Goal: Information Seeking & Learning: Learn about a topic

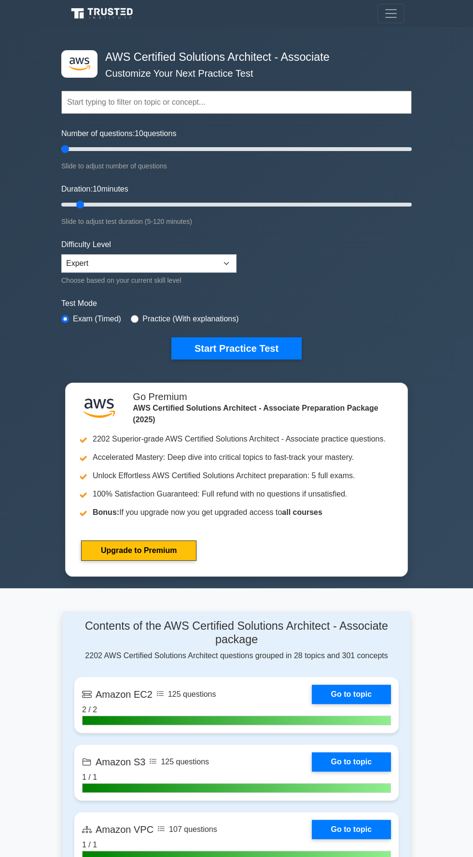
type input "5"
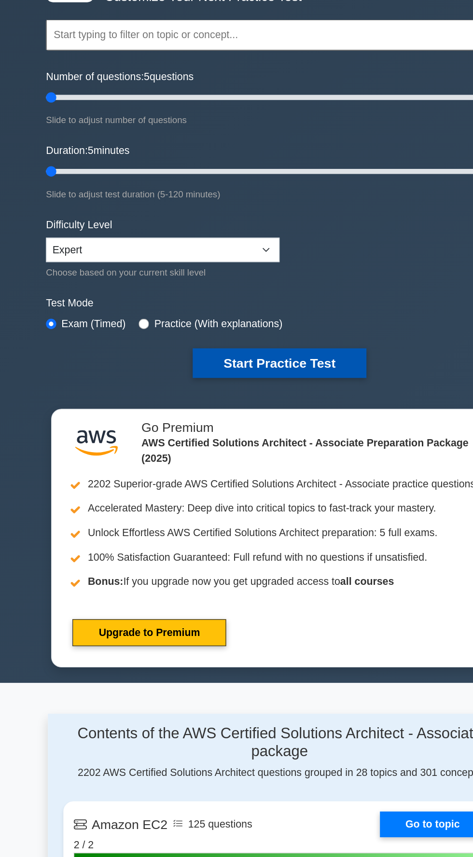
click at [252, 346] on button "Start Practice Test" at bounding box center [236, 348] width 130 height 22
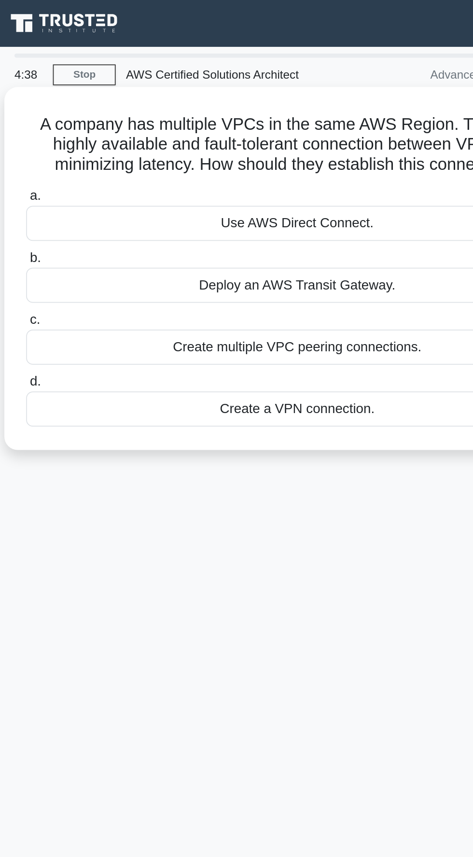
click at [307, 204] on div "Create multiple VPC peering connections." at bounding box center [236, 200] width 313 height 20
click at [80, 188] on input "c. Create multiple VPC peering connections." at bounding box center [80, 185] width 0 height 6
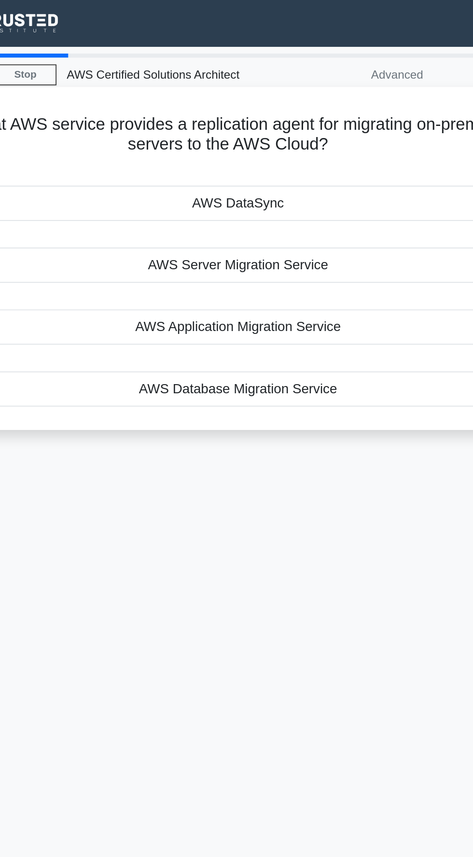
click at [308, 192] on div "AWS Application Migration Service" at bounding box center [236, 189] width 313 height 20
click at [80, 176] on input "c. AWS Application Migration Service" at bounding box center [80, 173] width 0 height 6
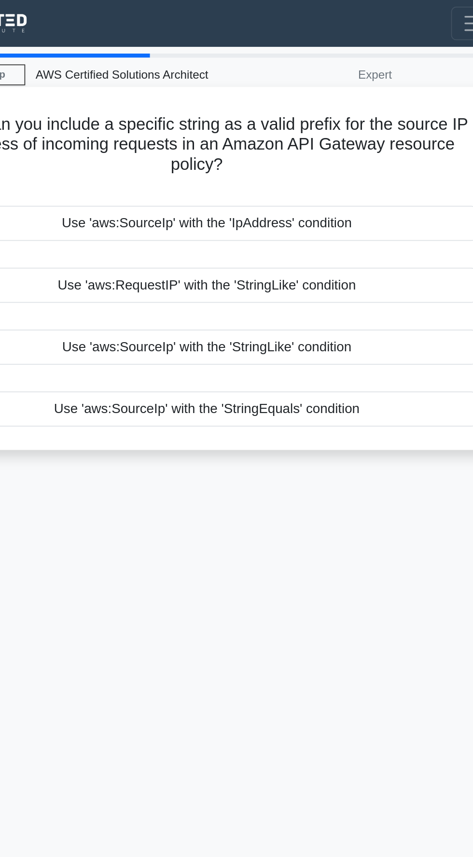
click at [343, 239] on div "Use 'aws:SourceIp' with the 'StringEquals' condition" at bounding box center [236, 236] width 313 height 20
click at [80, 224] on input "d. Use 'aws:SourceIp' with the 'StringEquals' condition" at bounding box center [80, 220] width 0 height 6
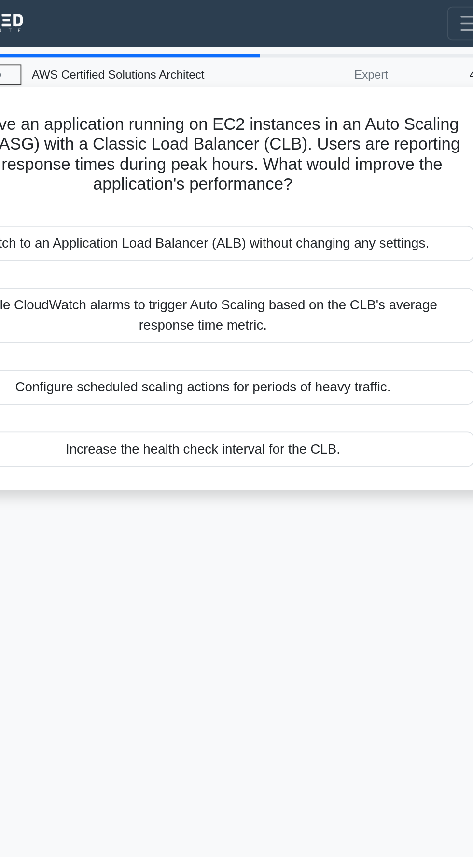
click at [340, 223] on div "Configure scheduled scaling actions for periods of heavy traffic." at bounding box center [236, 223] width 313 height 20
click at [80, 211] on input "c. Configure scheduled scaling actions for periods of heavy traffic." at bounding box center [80, 208] width 0 height 6
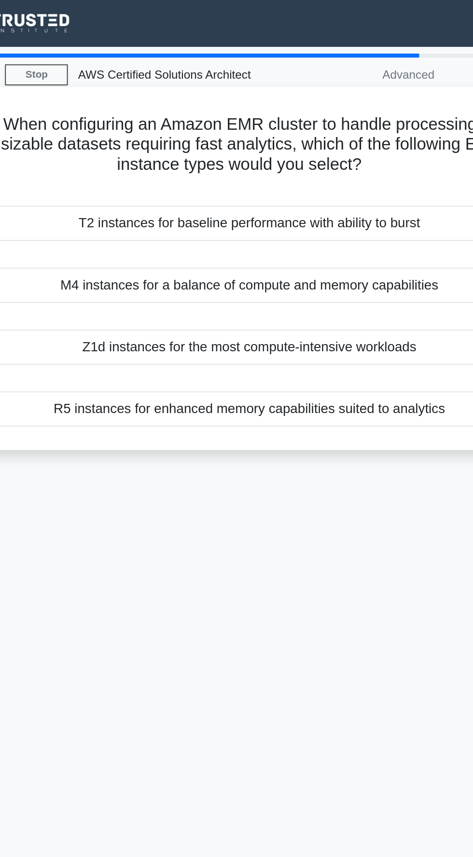
click at [309, 235] on div "R5 instances for enhanced memory capabilities suited to analytics" at bounding box center [236, 236] width 313 height 20
click at [80, 224] on input "d. R5 instances for enhanced memory capabilities suited to analytics" at bounding box center [80, 220] width 0 height 6
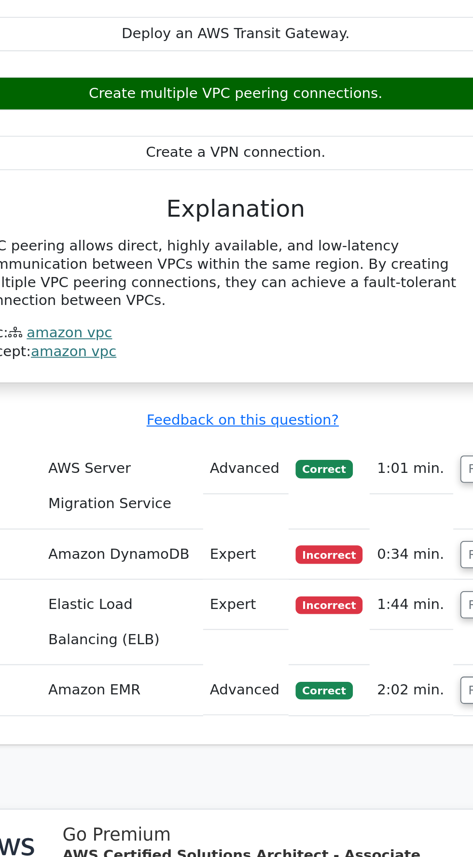
scroll to position [671, 0]
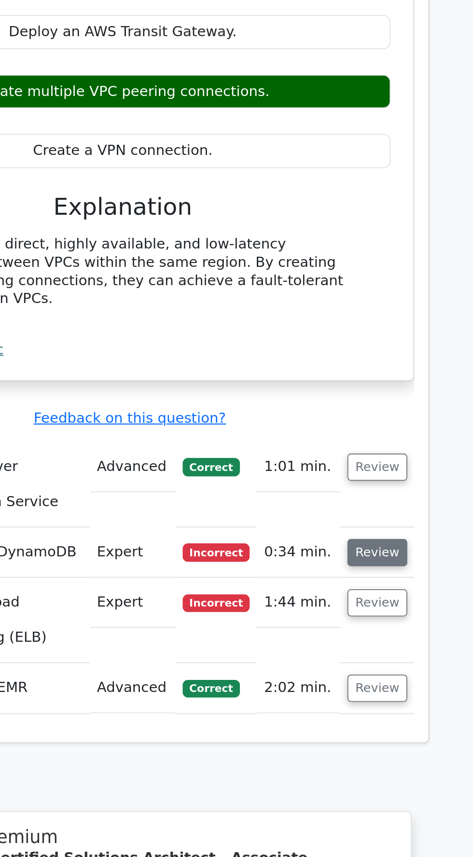
click at [378, 542] on button "Review" at bounding box center [376, 549] width 33 height 15
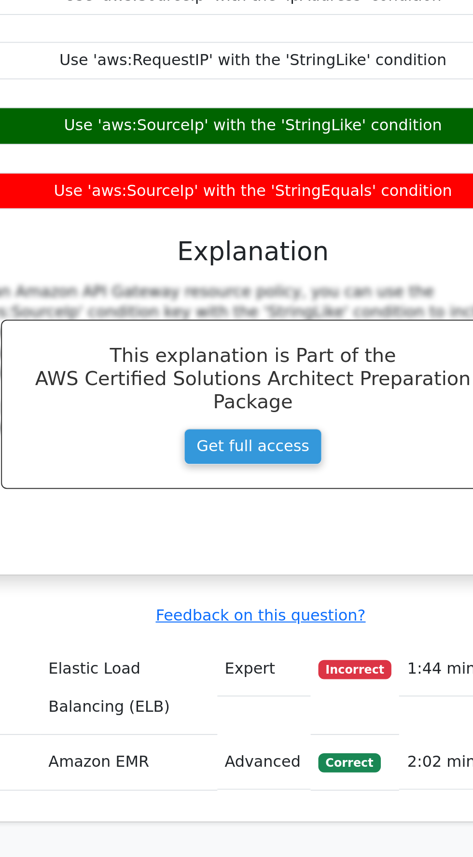
scroll to position [0, 5]
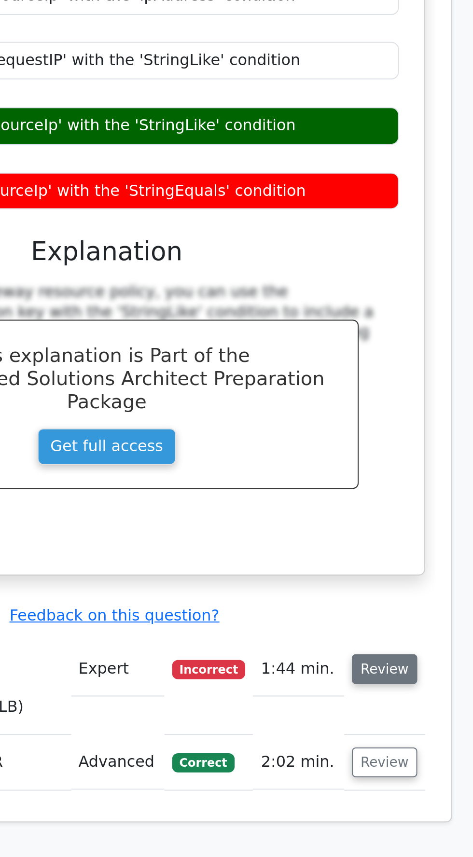
click at [374, 634] on button "Review" at bounding box center [370, 641] width 33 height 15
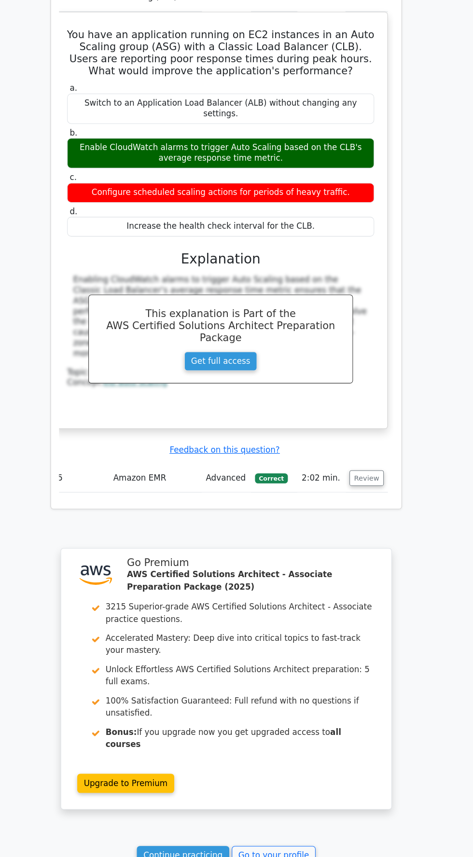
scroll to position [1610, 0]
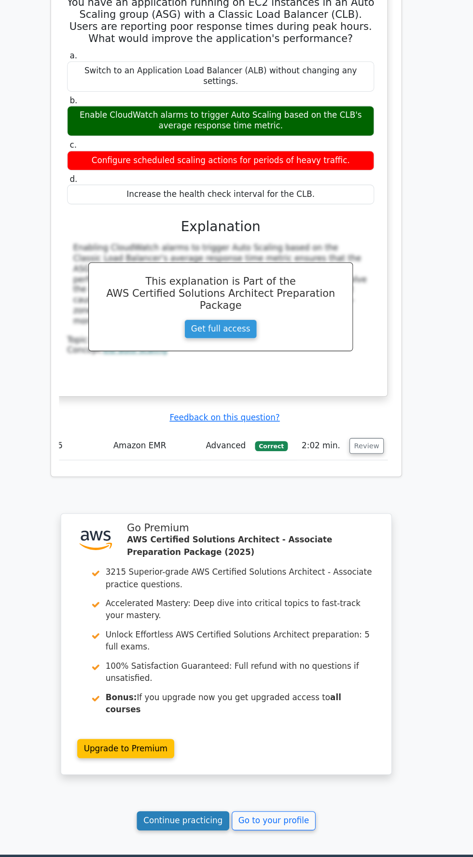
scroll to position [1676, 0]
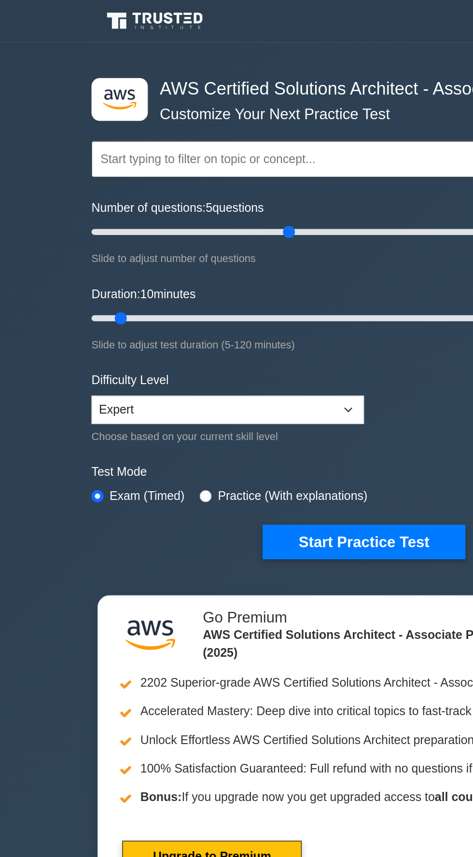
type input "85"
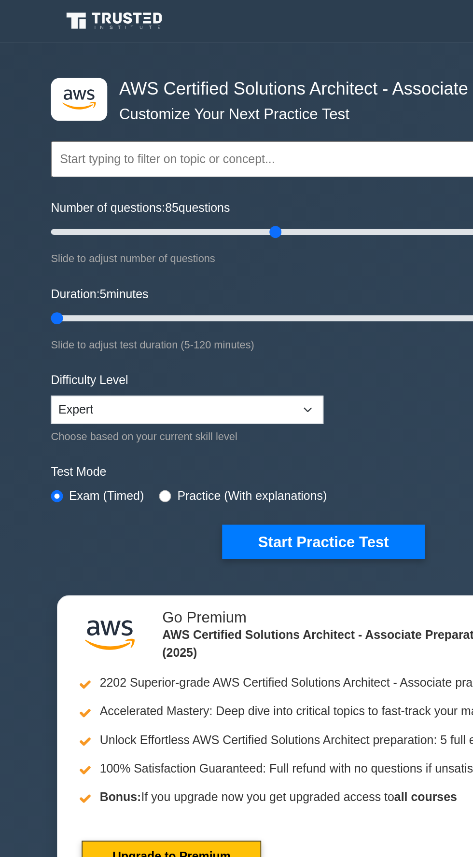
type input "5"
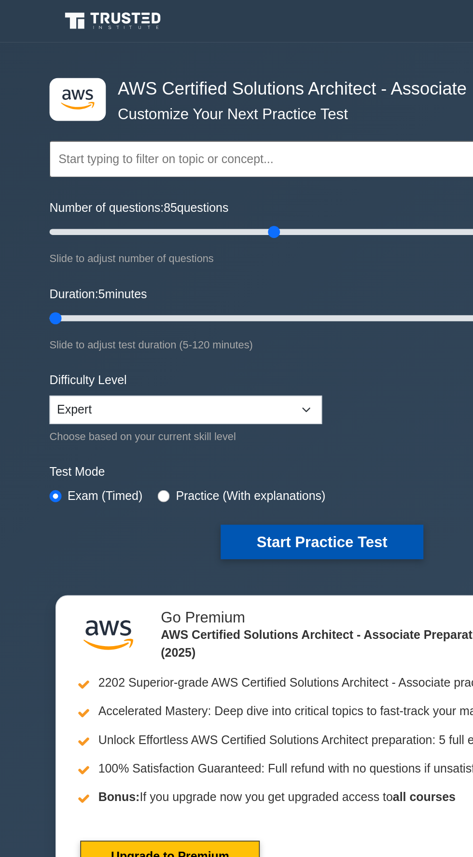
click at [258, 350] on button "Start Practice Test" at bounding box center [236, 348] width 130 height 22
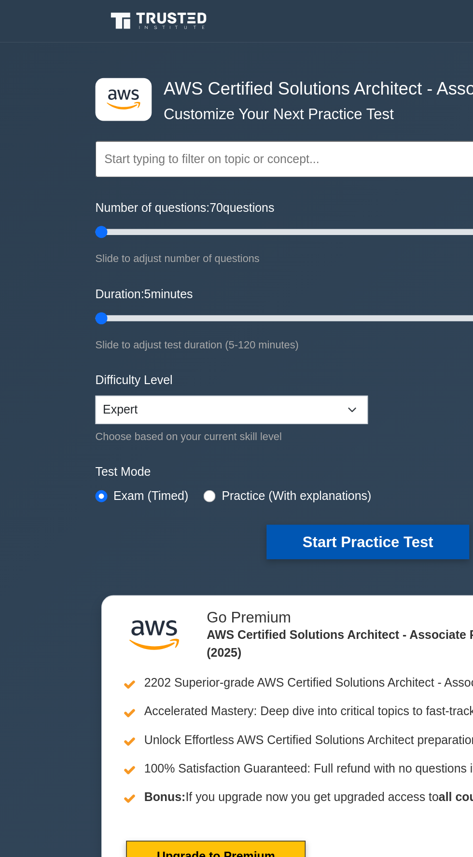
type input "5"
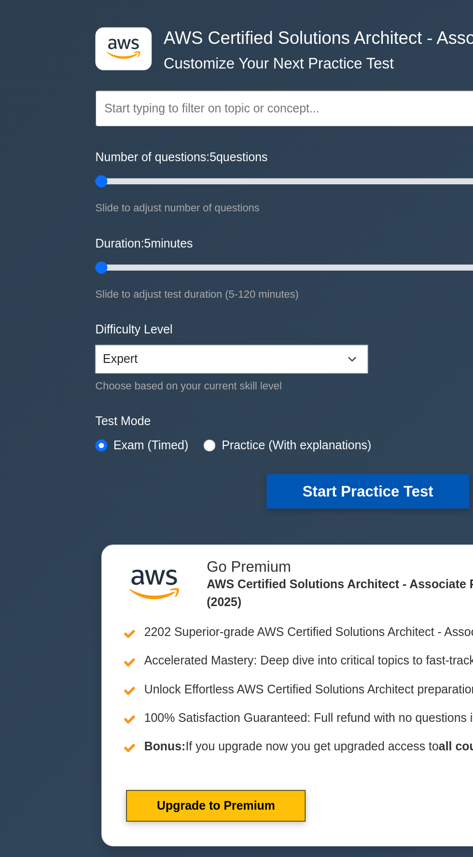
click at [261, 342] on button "Start Practice Test" at bounding box center [236, 348] width 130 height 22
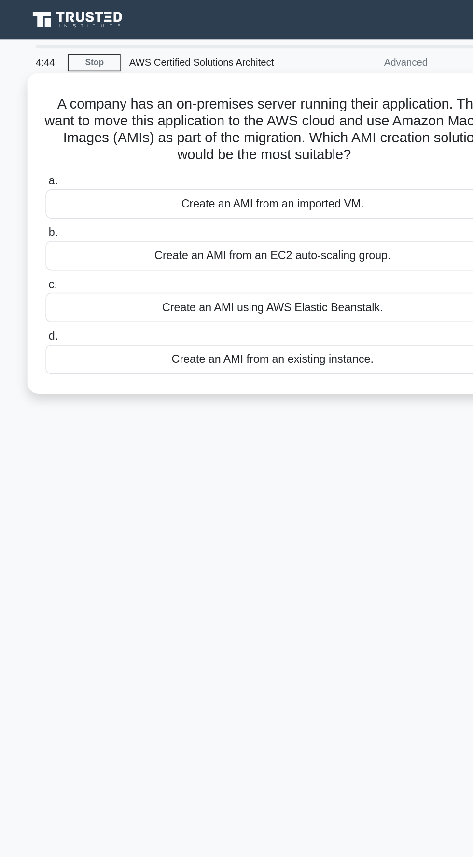
click at [344, 143] on div "Create an AMI from an imported VM." at bounding box center [236, 140] width 313 height 20
click at [80, 128] on input "a. Create an AMI from an imported VM." at bounding box center [80, 125] width 0 height 6
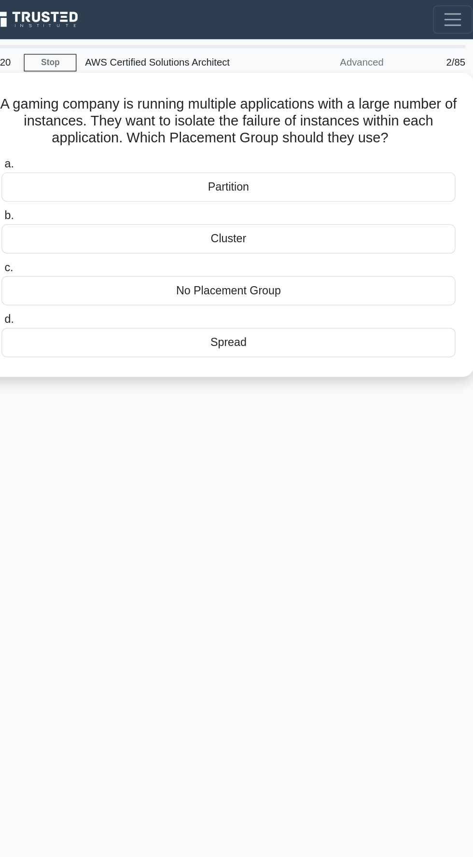
click at [357, 124] on div "Partition" at bounding box center [236, 129] width 313 height 20
click at [80, 116] on input "a. Partition" at bounding box center [80, 113] width 0 height 6
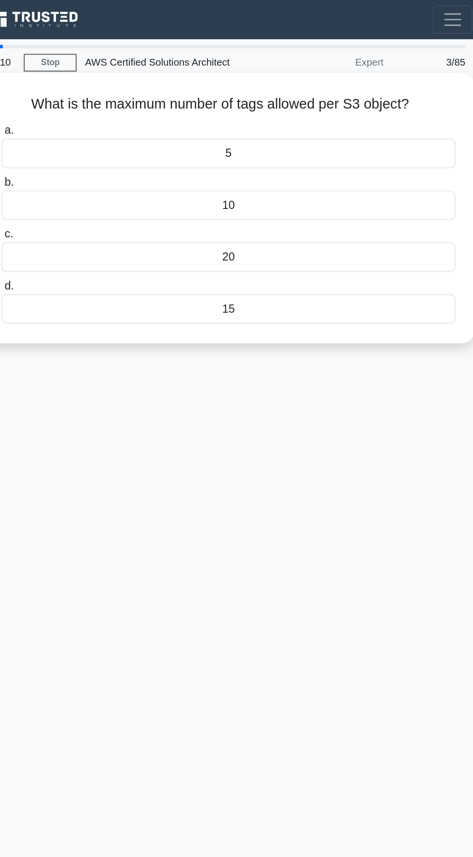
click at [331, 182] on div "20" at bounding box center [236, 177] width 313 height 20
click at [80, 165] on input "c. 20" at bounding box center [80, 161] width 0 height 6
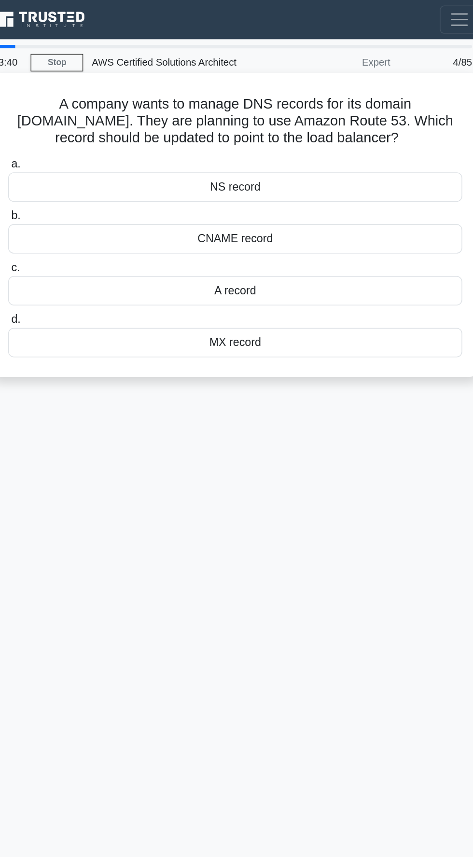
click at [352, 207] on div "A record" at bounding box center [236, 200] width 313 height 20
click at [80, 188] on input "c. A record" at bounding box center [80, 185] width 0 height 6
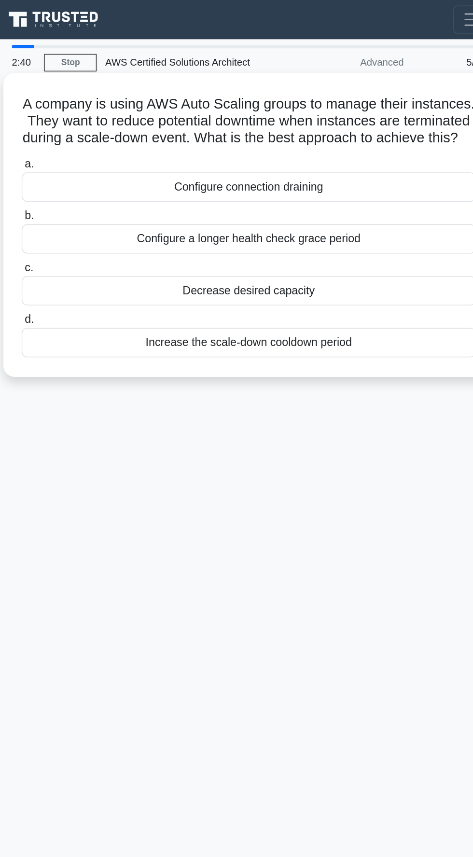
click at [349, 148] on label "b. Configure a longer health check grace period" at bounding box center [236, 159] width 313 height 32
click at [80, 148] on input "b. Configure a longer health check grace period" at bounding box center [80, 149] width 0 height 6
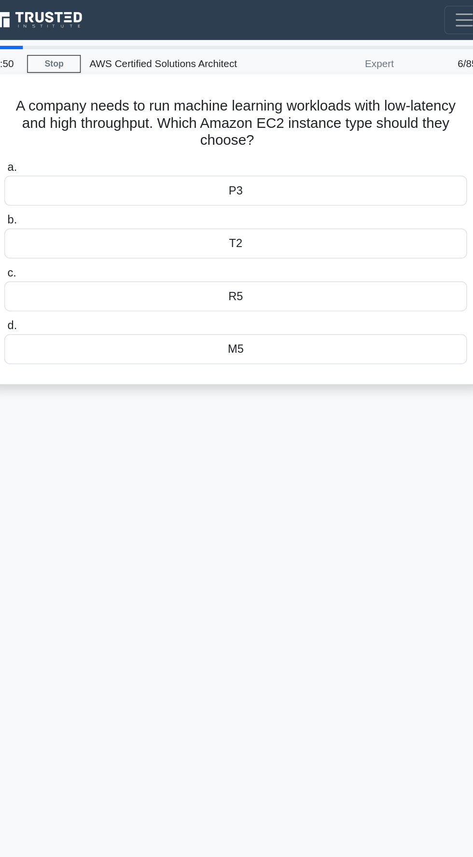
click at [316, 242] on div "M5" at bounding box center [236, 236] width 313 height 20
click at [80, 224] on input "d. M5" at bounding box center [80, 220] width 0 height 6
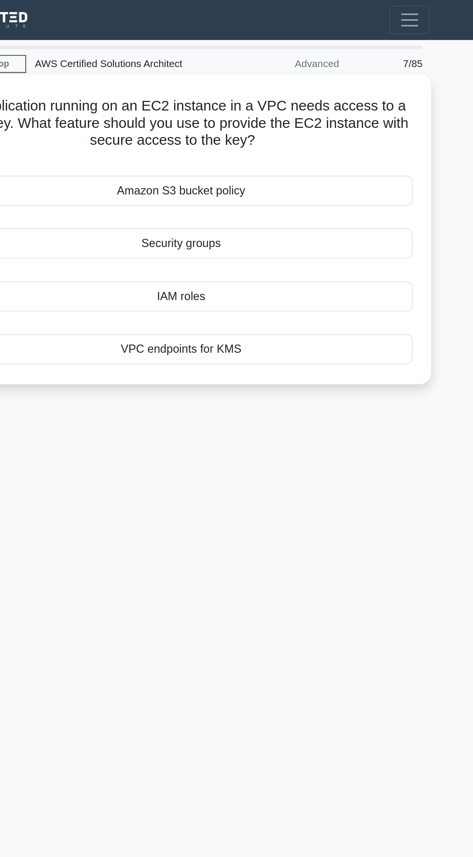
click at [324, 239] on div "VPC endpoints for KMS" at bounding box center [236, 236] width 313 height 20
click at [80, 224] on input "d. VPC endpoints for KMS" at bounding box center [80, 220] width 0 height 6
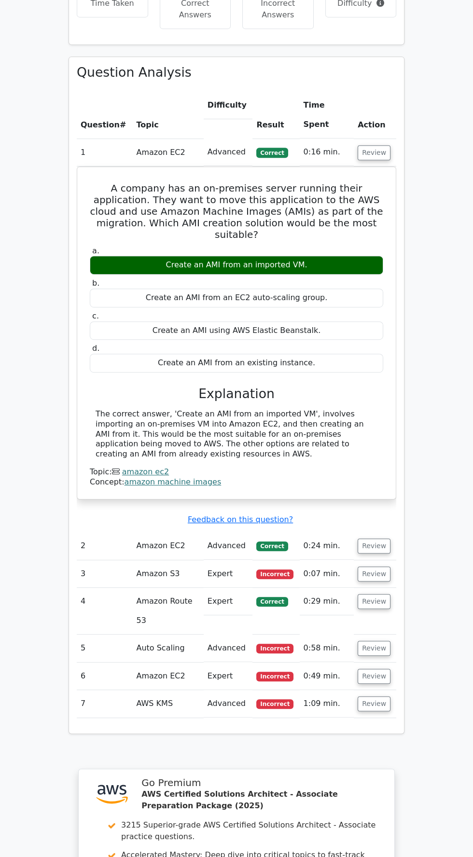
scroll to position [655, 0]
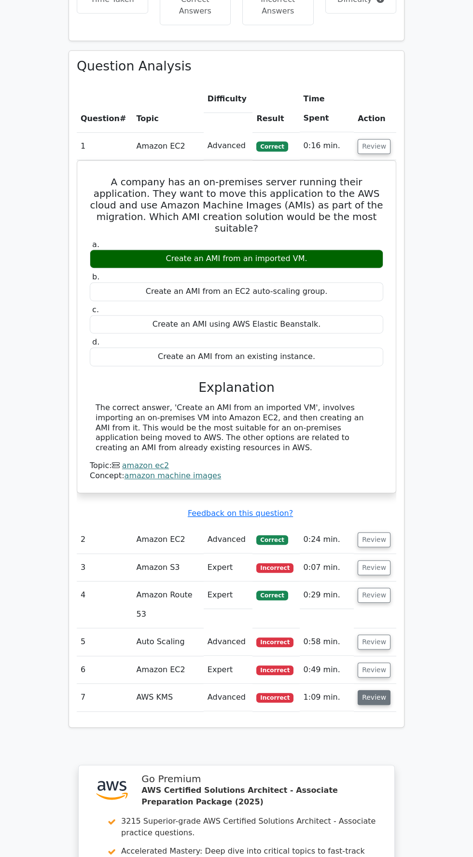
click at [359, 690] on button "Review" at bounding box center [374, 697] width 33 height 15
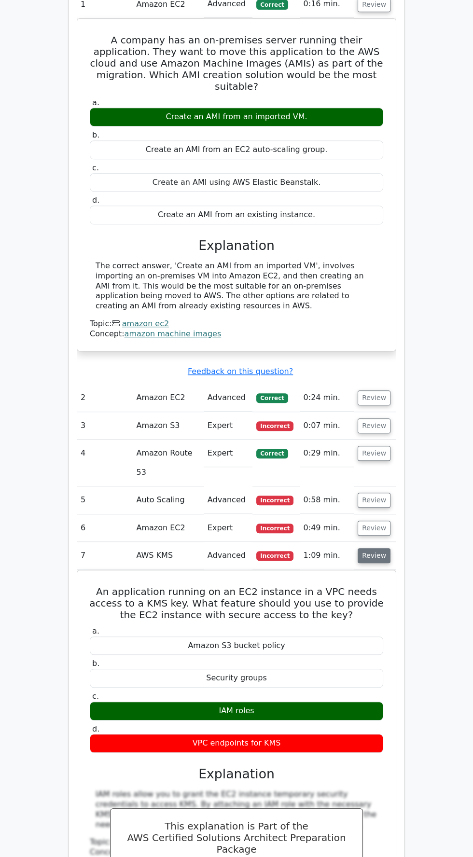
scroll to position [811, 0]
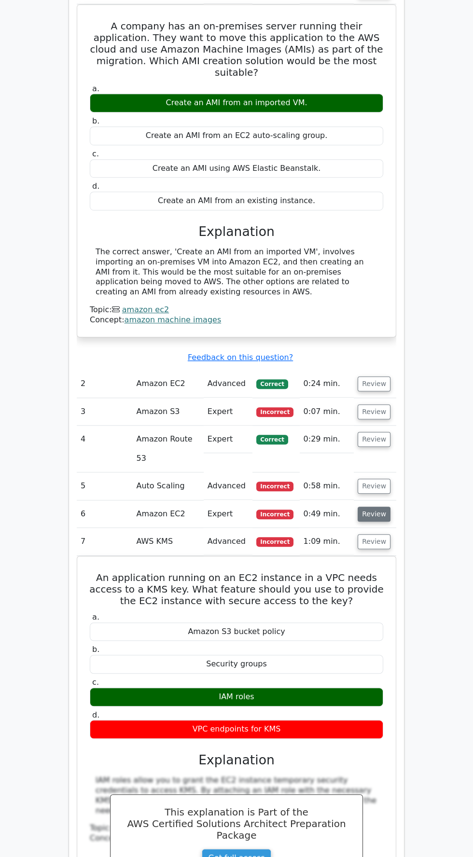
click at [373, 507] on button "Review" at bounding box center [374, 514] width 33 height 15
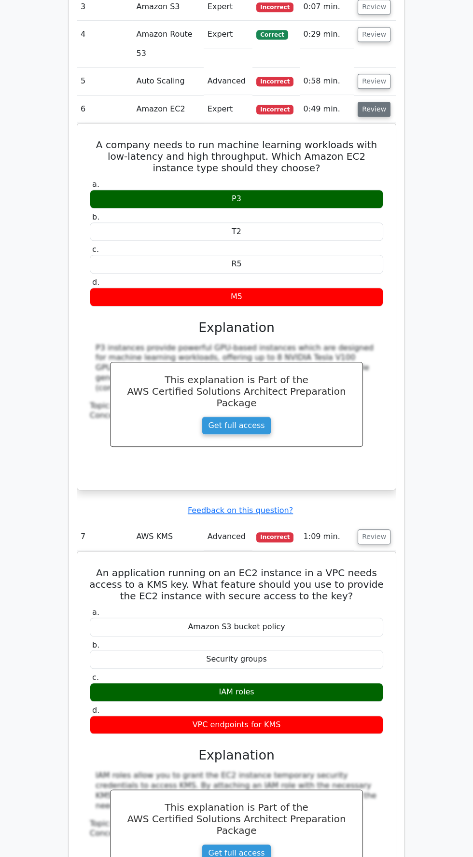
scroll to position [1237, 0]
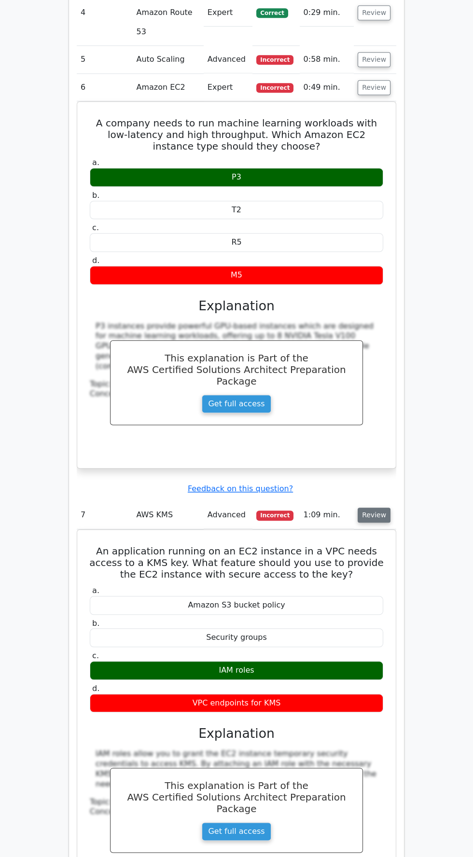
click at [376, 508] on button "Review" at bounding box center [374, 515] width 33 height 15
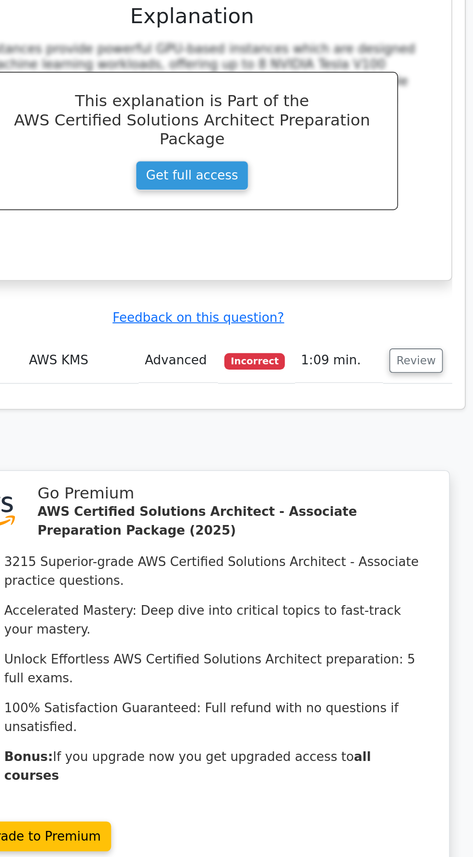
scroll to position [1288, 0]
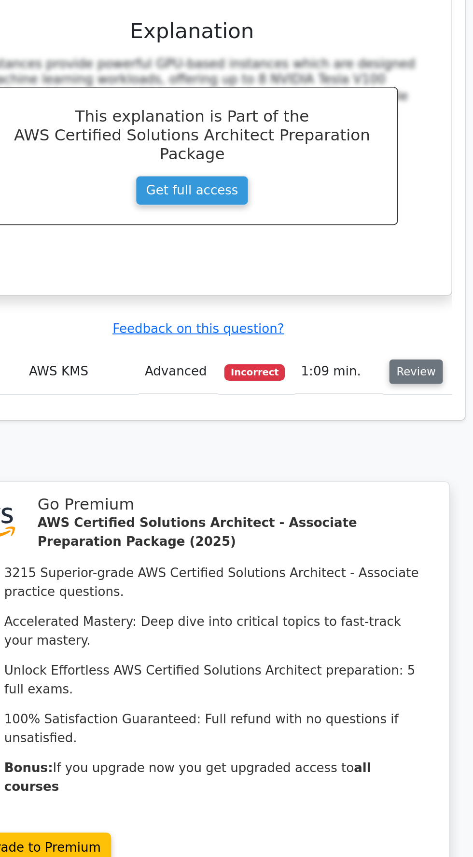
click at [379, 458] on button "Review" at bounding box center [374, 465] width 33 height 15
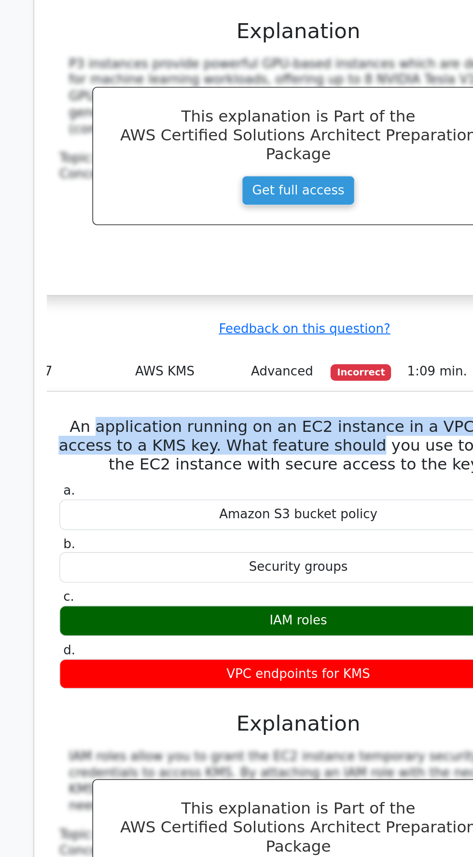
scroll to position [0, 2]
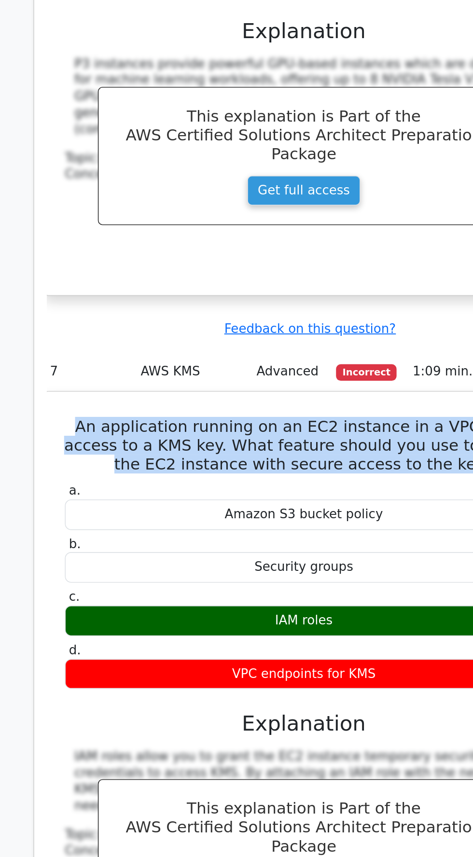
copy h5 "An application running on an EC2 instance in a VPC needs access to a KMS key. W…"
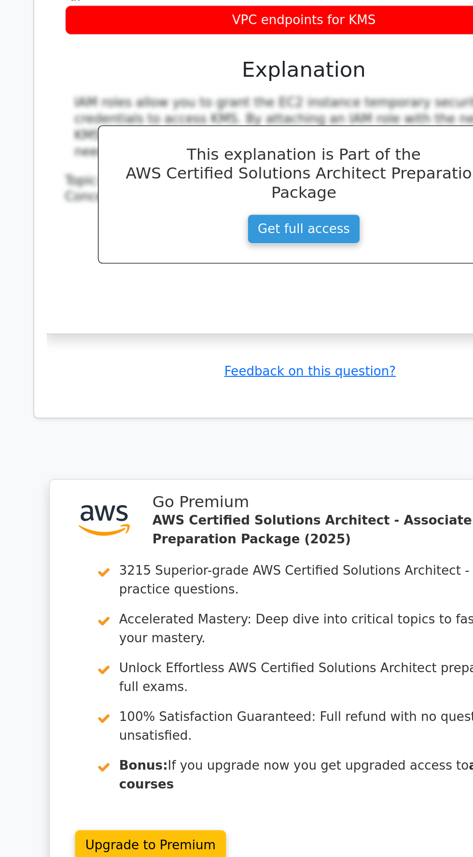
scroll to position [1686, 0]
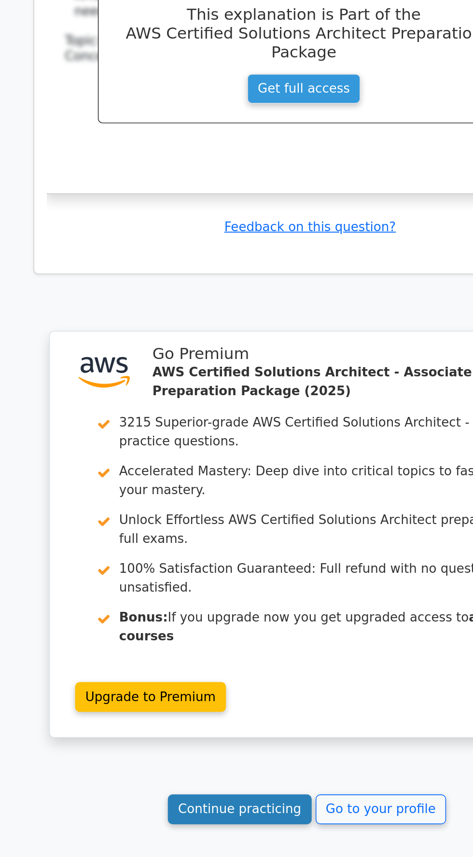
click at [197, 819] on link "Continue practicing" at bounding box center [195, 828] width 88 height 18
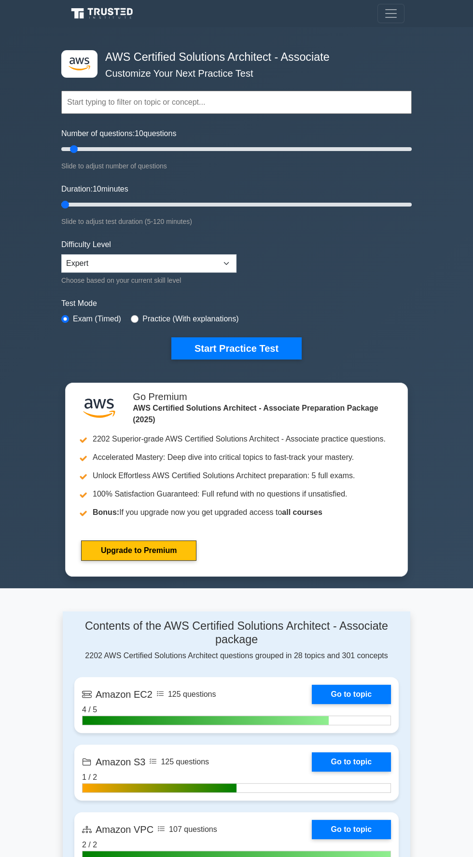
type input "5"
click at [253, 344] on button "Start Practice Test" at bounding box center [236, 348] width 130 height 22
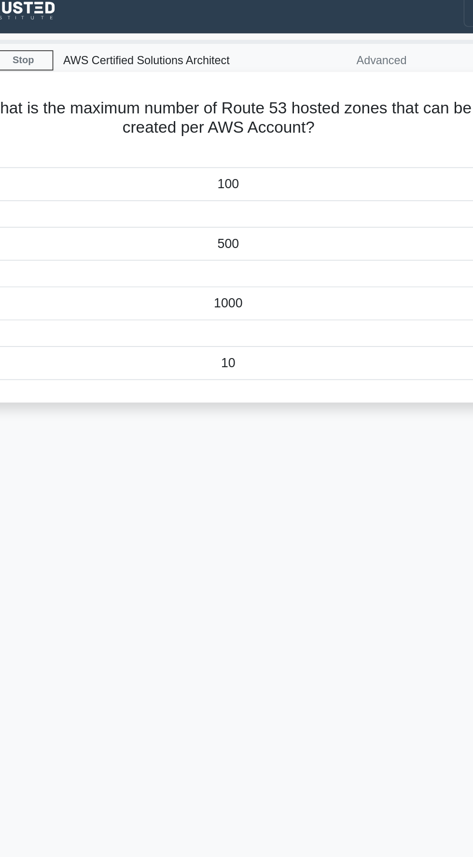
click at [317, 147] on div "500" at bounding box center [236, 153] width 313 height 20
click at [80, 140] on input "b. 500" at bounding box center [80, 137] width 0 height 6
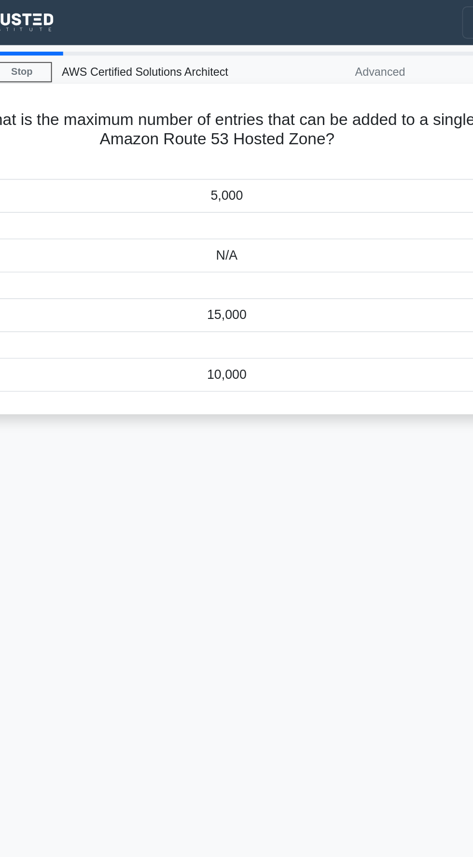
click at [305, 123] on div "5,000" at bounding box center [236, 117] width 313 height 20
click at [80, 105] on input "a. 5,000" at bounding box center [80, 101] width 0 height 6
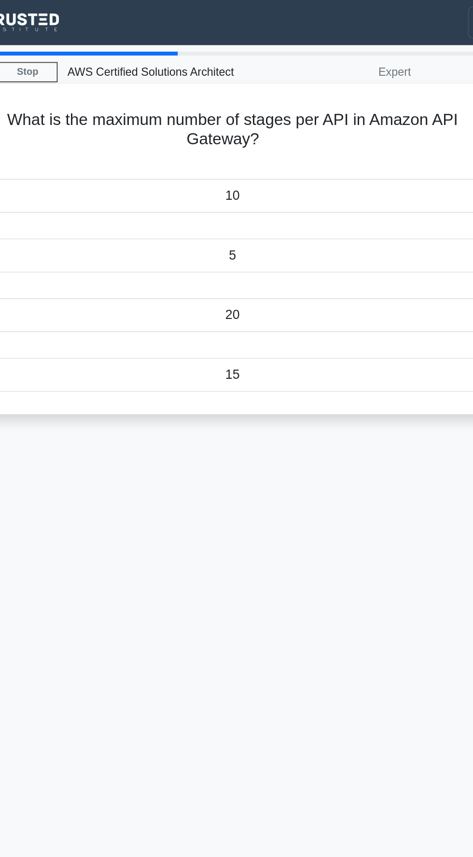
click at [284, 192] on div "20" at bounding box center [236, 189] width 313 height 20
click at [80, 176] on input "c. 20" at bounding box center [80, 173] width 0 height 6
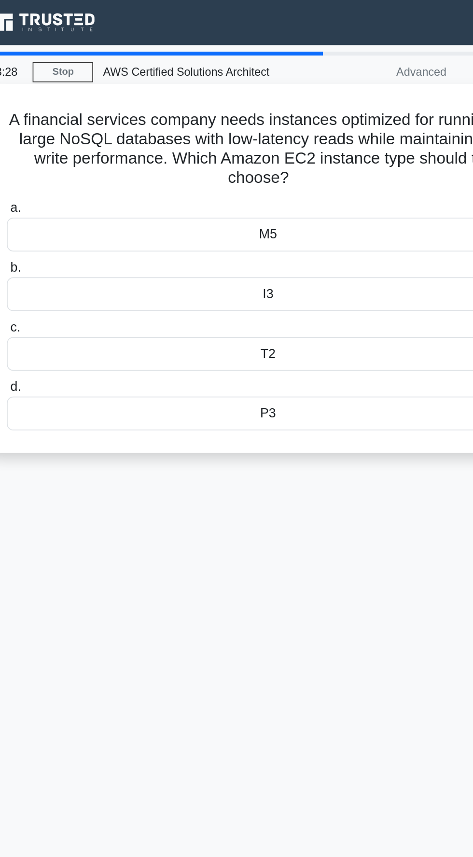
click at [299, 142] on div "M5" at bounding box center [236, 140] width 313 height 20
click at [80, 128] on input "a. M5" at bounding box center [80, 125] width 0 height 6
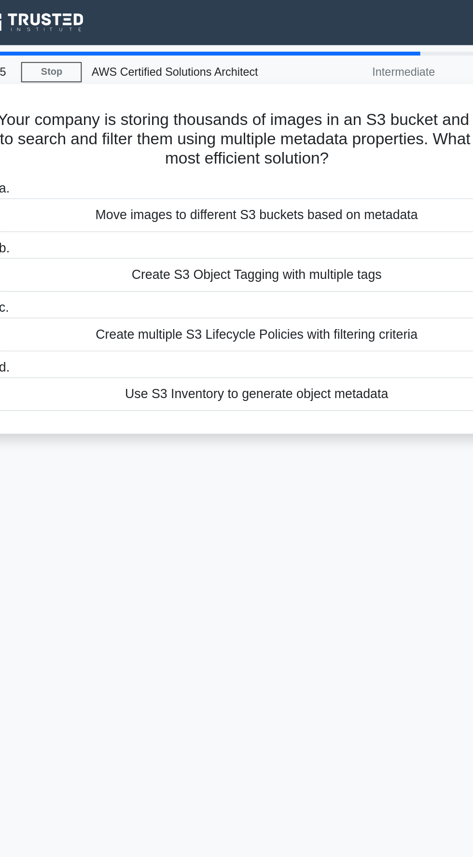
click at [271, 240] on div "Use S3 Inventory to generate object metadata" at bounding box center [236, 236] width 313 height 20
click at [80, 224] on input "d. Use S3 Inventory to generate object metadata" at bounding box center [80, 220] width 0 height 6
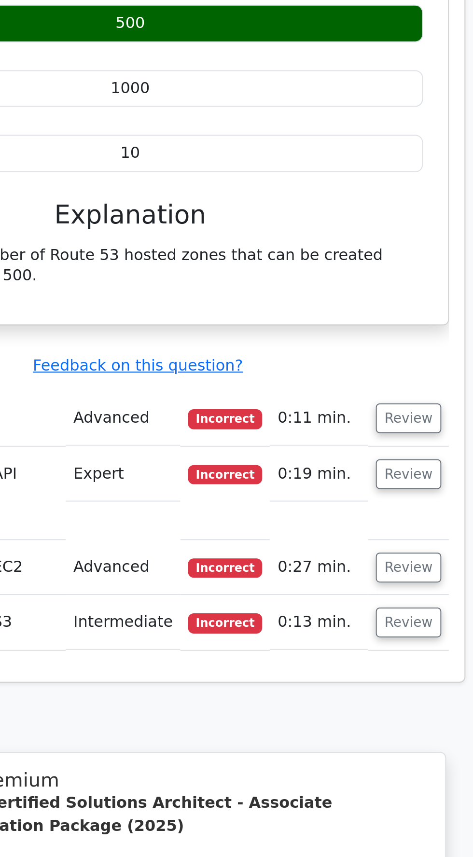
scroll to position [668, 0]
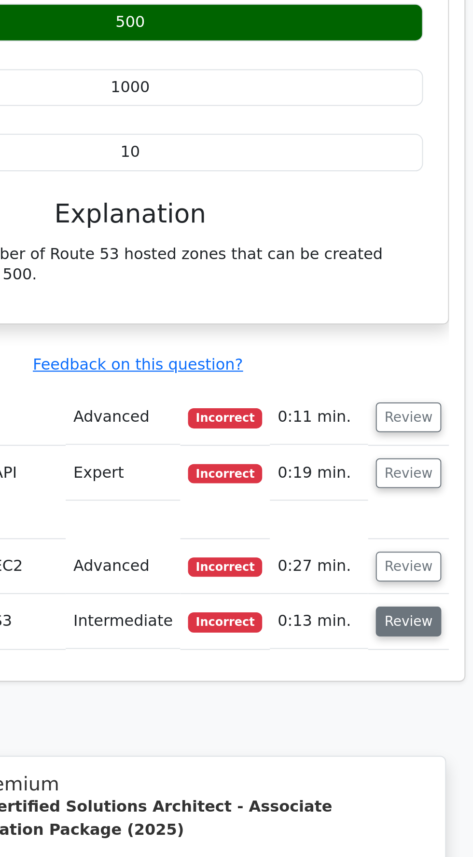
click at [375, 514] on button "Review" at bounding box center [376, 521] width 33 height 15
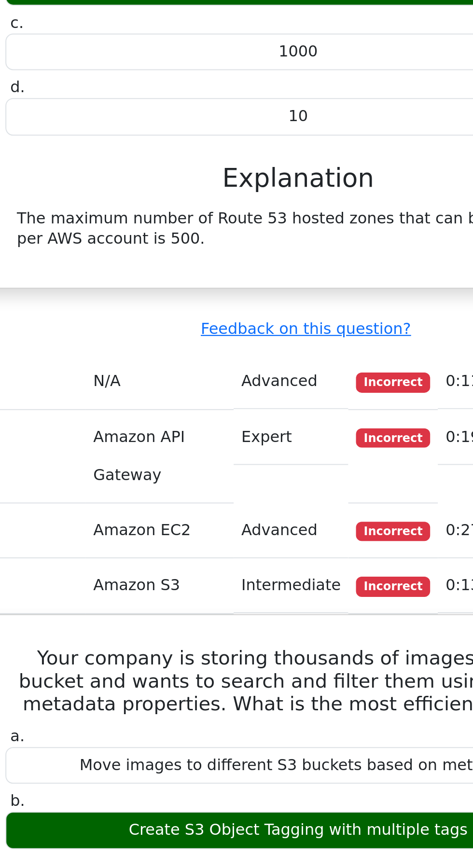
scroll to position [0, 5]
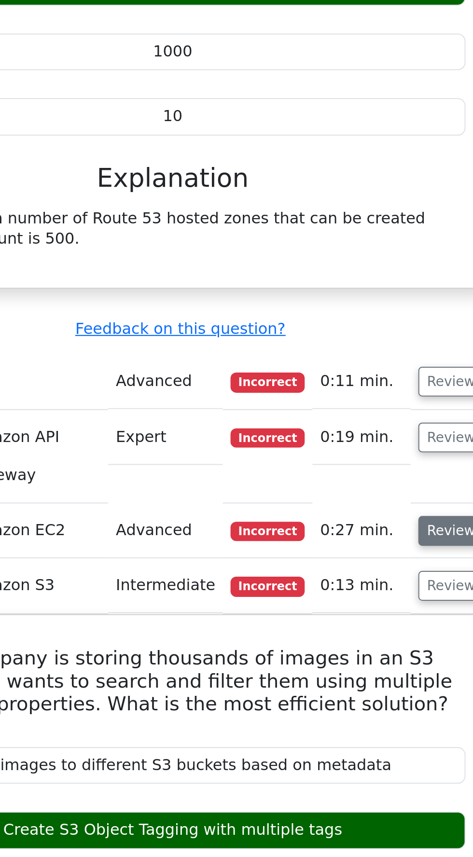
click at [364, 487] on button "Review" at bounding box center [370, 494] width 33 height 15
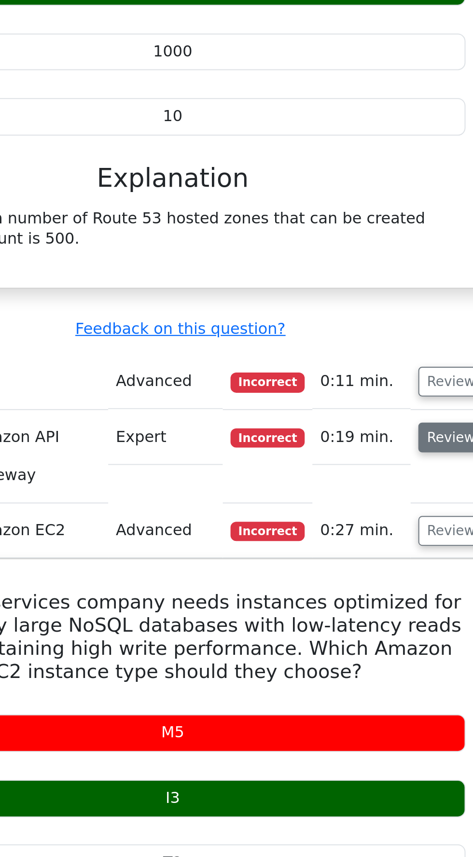
click at [366, 440] on button "Review" at bounding box center [370, 447] width 33 height 15
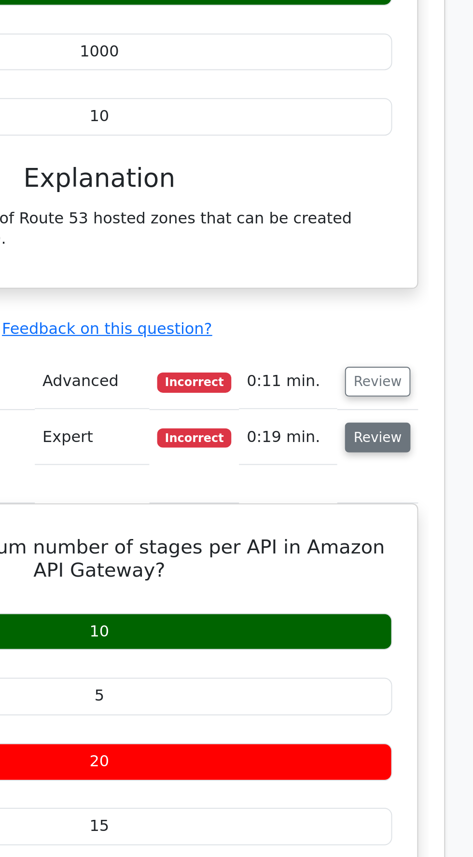
scroll to position [0, 0]
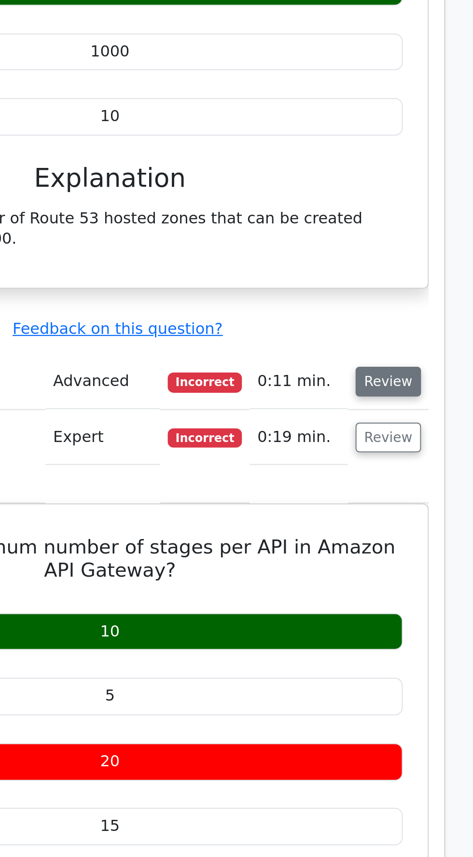
click at [377, 412] on button "Review" at bounding box center [376, 419] width 33 height 15
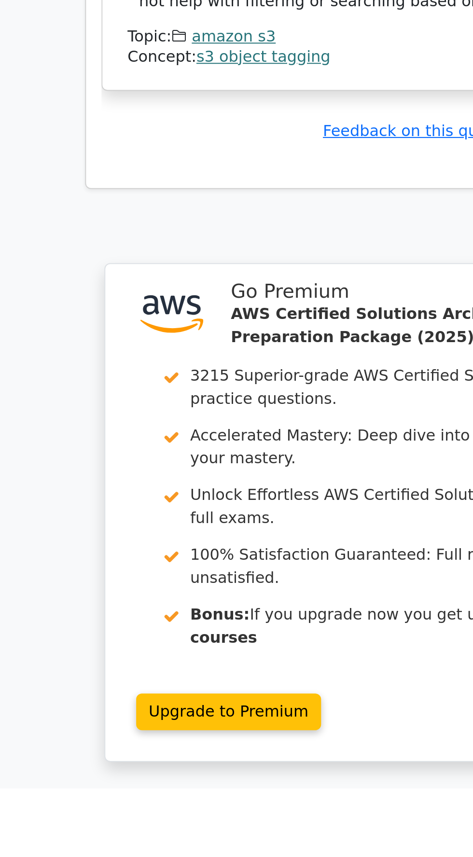
scroll to position [2068, 0]
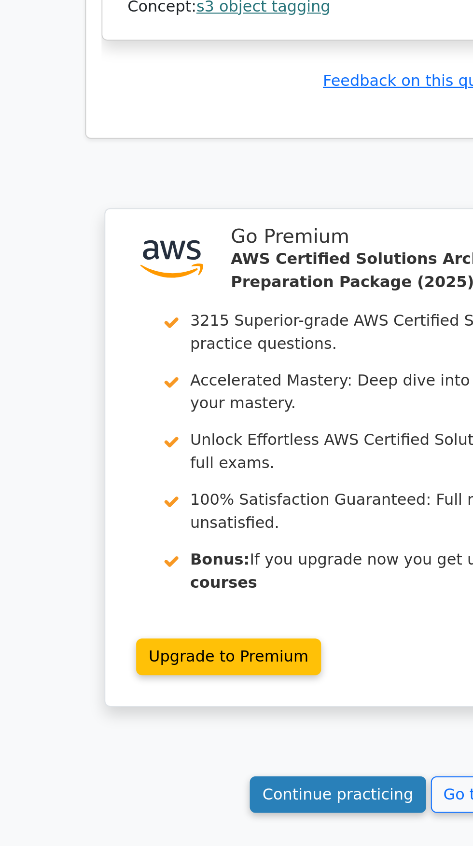
scroll to position [2135, 0]
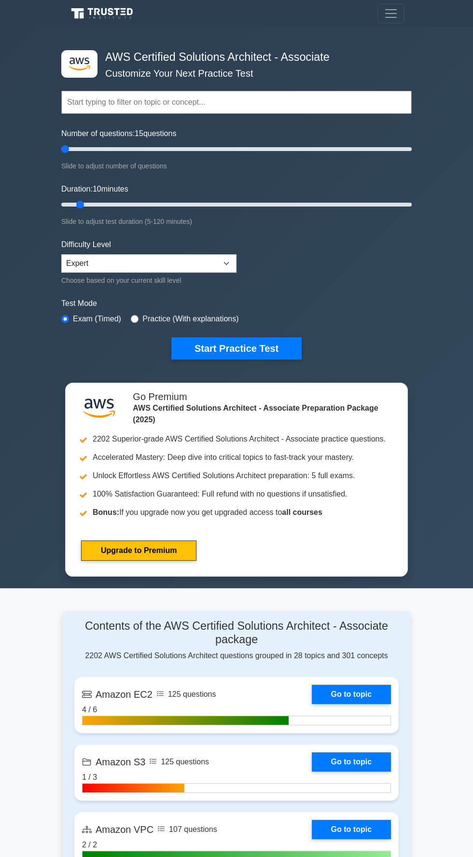
type input "5"
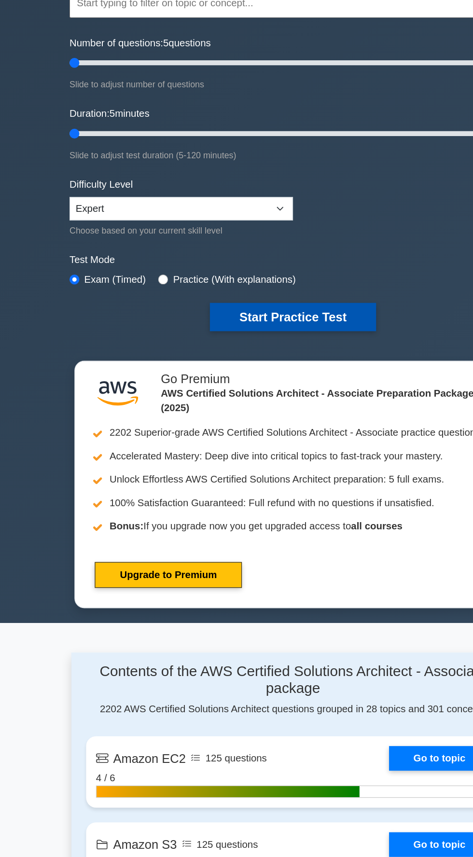
click at [217, 345] on button "Start Practice Test" at bounding box center [236, 348] width 130 height 22
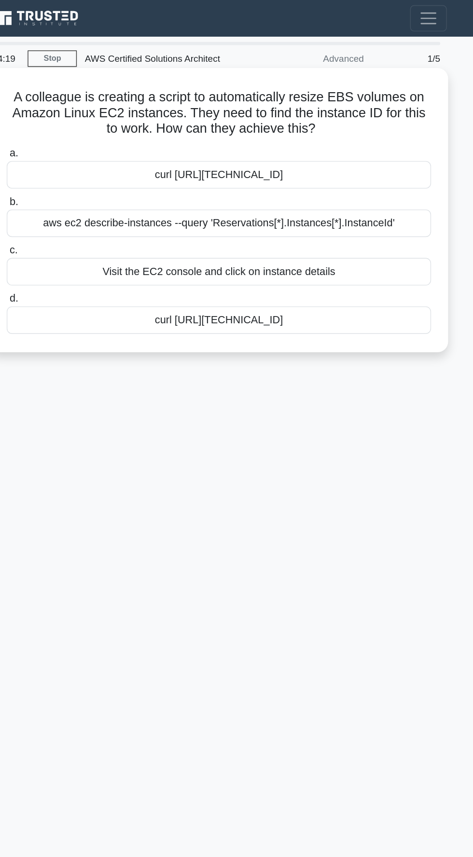
click at [352, 130] on div "curl [URL][TECHNICAL_ID]" at bounding box center [236, 129] width 313 height 20
click at [80, 116] on input "a. curl [URL][TECHNICAL_ID]" at bounding box center [80, 113] width 0 height 6
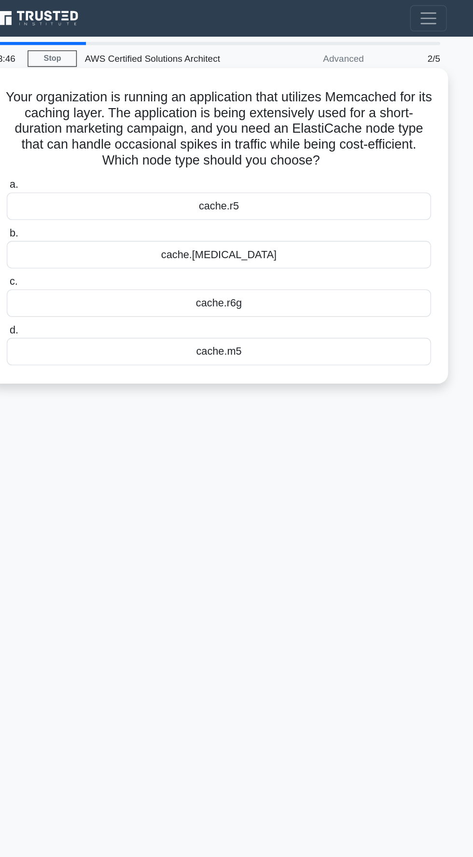
click at [331, 188] on div "cache.t3" at bounding box center [236, 188] width 313 height 20
click at [80, 175] on input "b. cache.t3" at bounding box center [80, 172] width 0 height 6
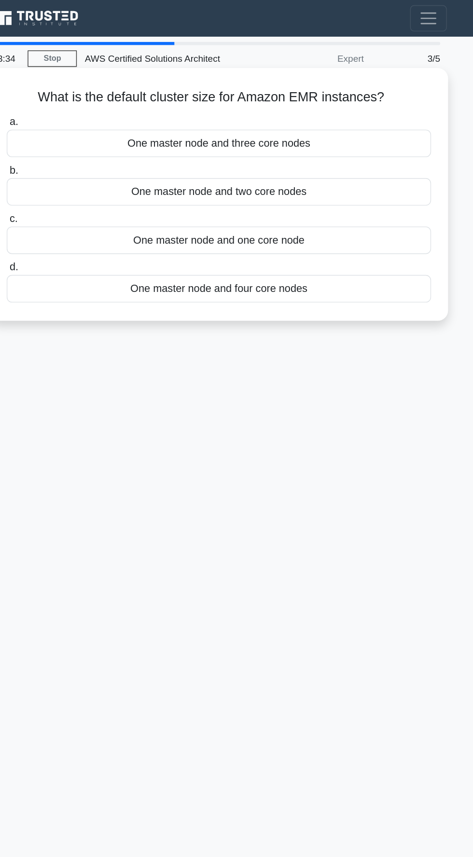
click at [347, 182] on div "One master node and one core node" at bounding box center [236, 177] width 313 height 20
click at [80, 165] on input "c. One master node and one core node" at bounding box center [80, 161] width 0 height 6
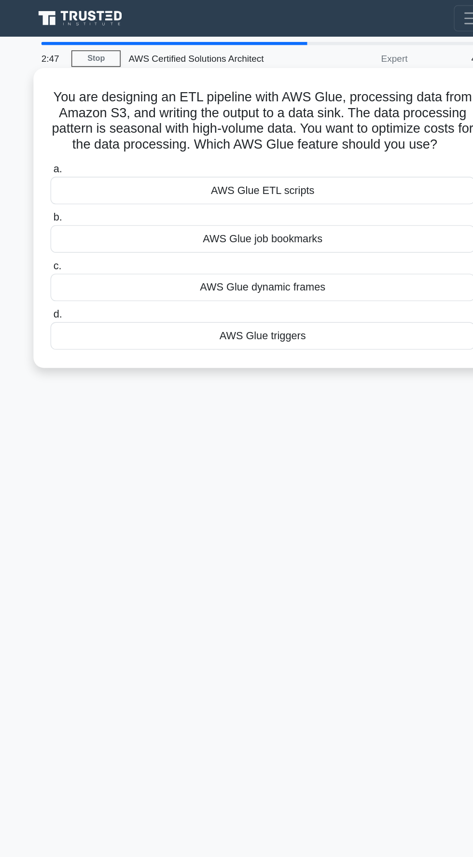
click at [280, 252] on div "AWS Glue triggers" at bounding box center [236, 248] width 313 height 20
click at [80, 235] on input "d. AWS Glue triggers" at bounding box center [80, 232] width 0 height 6
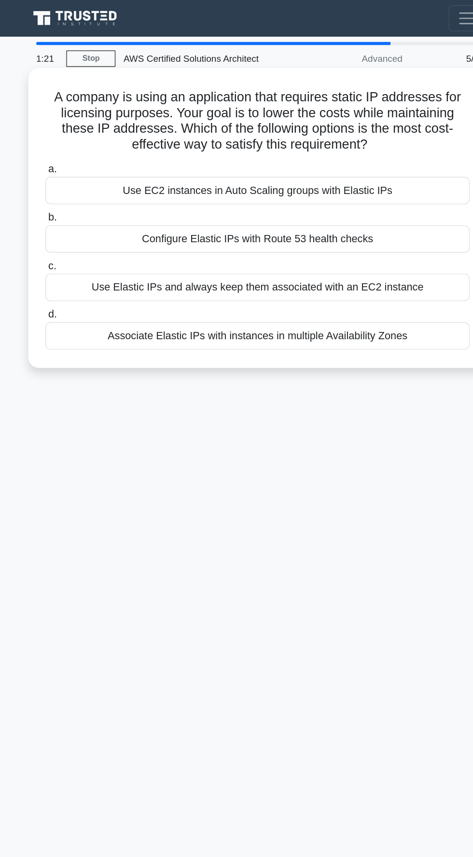
click at [340, 144] on div "Use EC2 instances in Auto Scaling groups with Elastic IPs" at bounding box center [236, 140] width 313 height 20
click at [80, 128] on input "a. Use EC2 instances in Auto Scaling groups with Elastic IPs" at bounding box center [80, 125] width 0 height 6
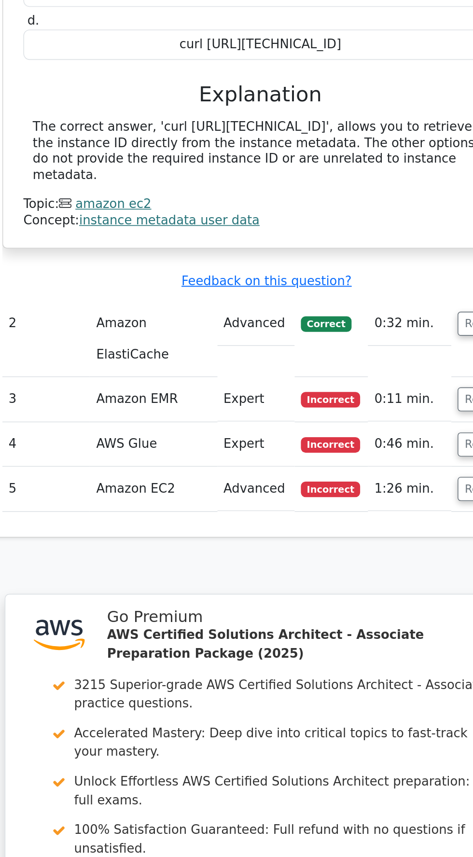
scroll to position [788, 0]
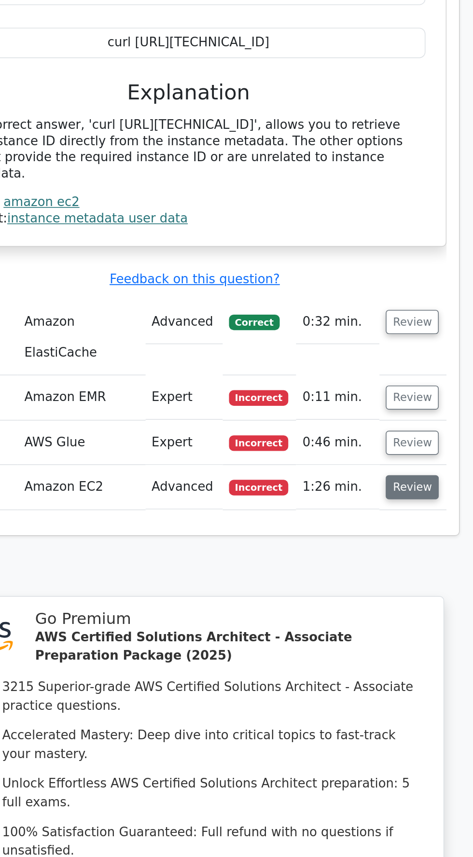
click at [368, 456] on button "Review" at bounding box center [375, 463] width 33 height 15
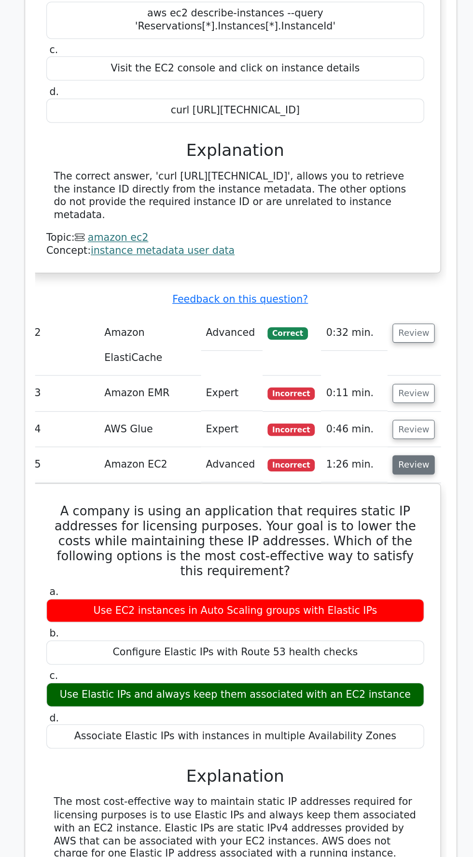
scroll to position [782, 0]
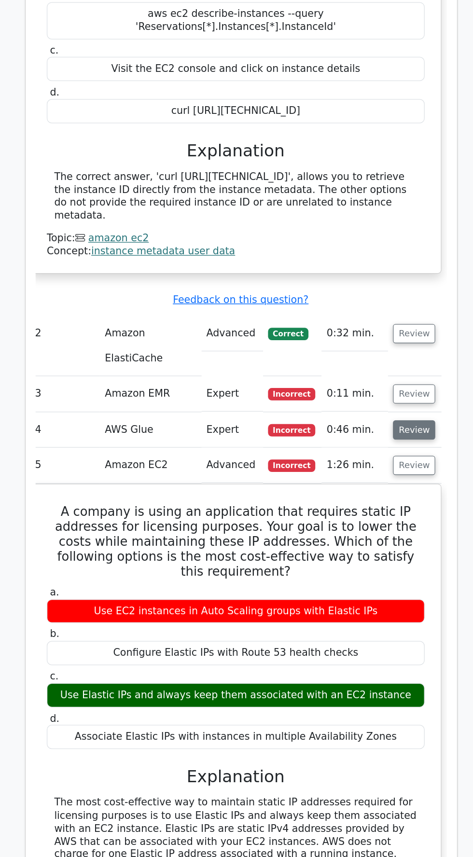
click at [365, 434] on button "Review" at bounding box center [370, 441] width 33 height 15
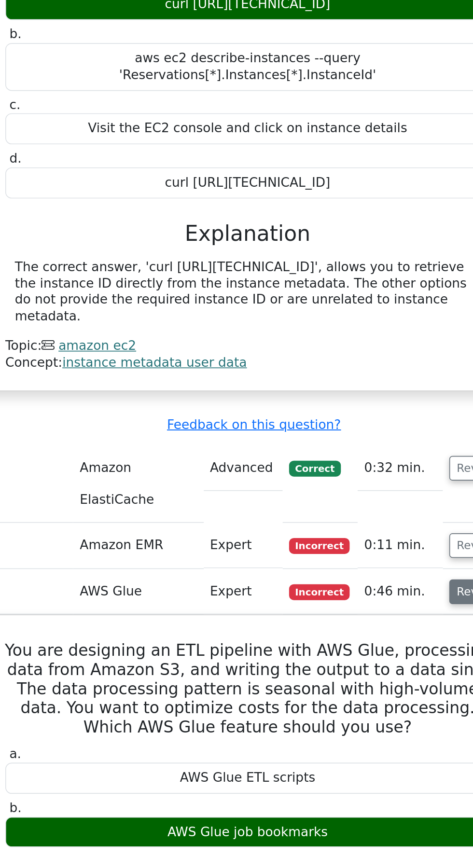
scroll to position [0, 5]
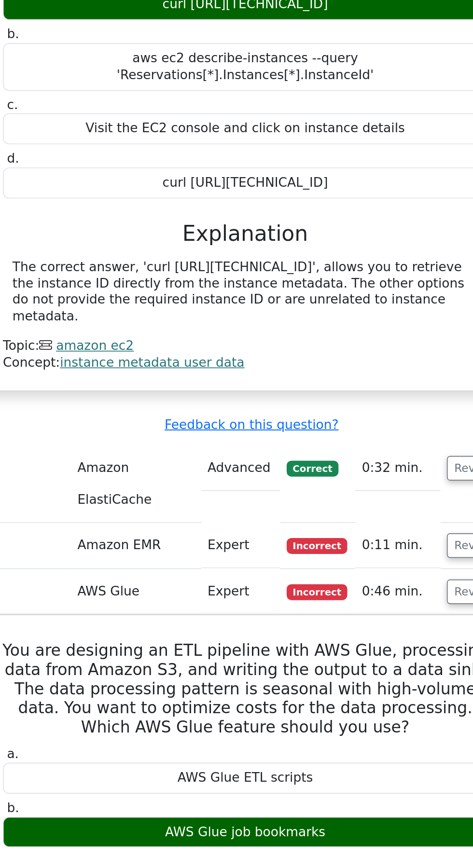
click at [310, 345] on td "0:46 min." at bounding box center [324, 359] width 52 height 28
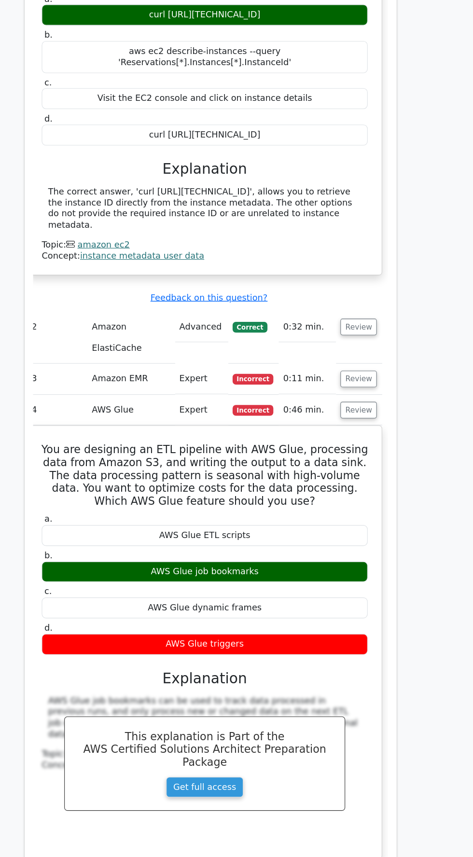
scroll to position [852, 0]
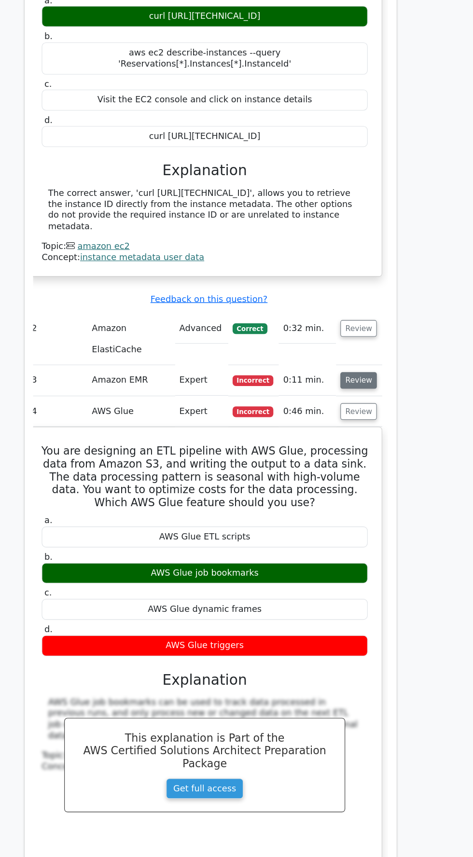
click at [369, 337] on button "Review" at bounding box center [369, 344] width 33 height 15
